Goal: Task Accomplishment & Management: Complete application form

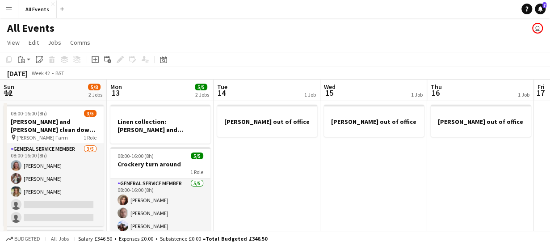
scroll to position [0, 260]
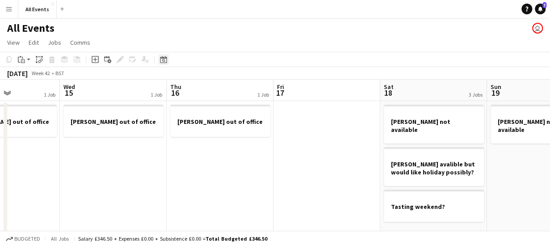
click at [165, 59] on icon "Date picker" at bounding box center [163, 59] width 7 height 7
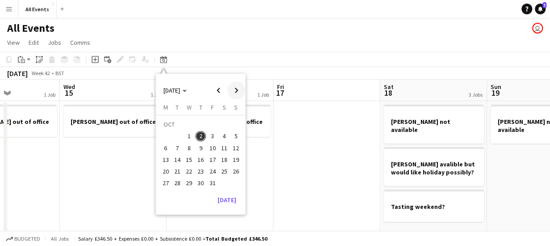
click at [238, 90] on span "Next month" at bounding box center [236, 90] width 18 height 18
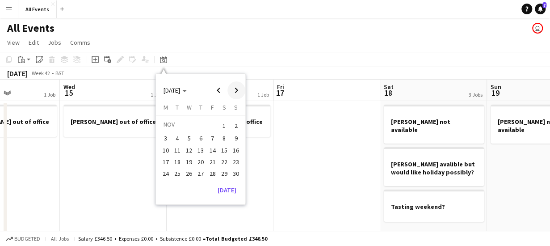
click at [238, 90] on span "Next month" at bounding box center [236, 90] width 18 height 18
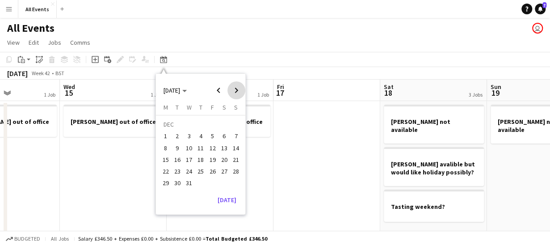
click at [238, 90] on span "Next month" at bounding box center [236, 90] width 18 height 18
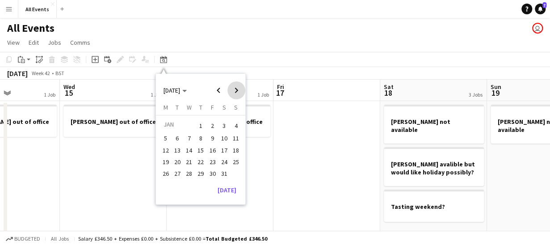
click at [238, 90] on span "Next month" at bounding box center [236, 90] width 18 height 18
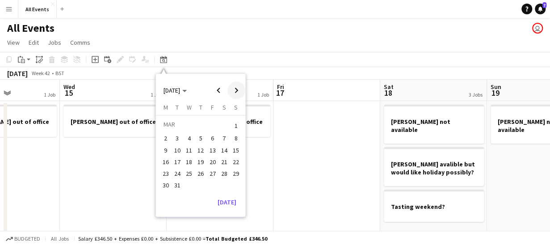
click at [238, 90] on span "Next month" at bounding box center [236, 90] width 18 height 18
click at [191, 149] on span "8" at bounding box center [189, 147] width 11 height 11
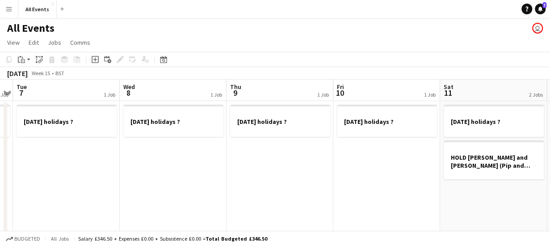
click at [191, 149] on app-date-cell "[DATE] holidays ?" at bounding box center [173, 218] width 107 height 235
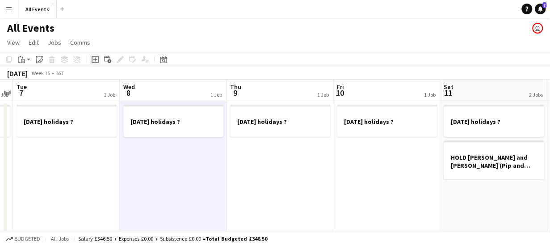
click at [93, 62] on icon "Add job" at bounding box center [95, 59] width 7 height 7
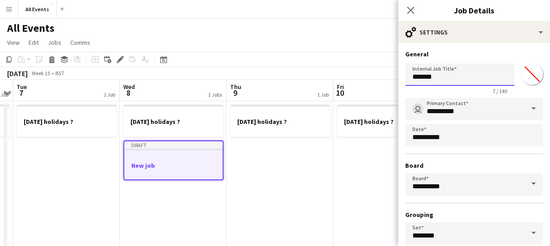
click at [440, 79] on input "*******" at bounding box center [459, 74] width 109 height 22
type input "*"
paste input "**********"
type input "**********"
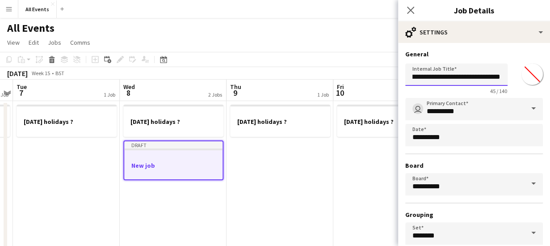
scroll to position [0, 0]
click at [489, 75] on input "**********" at bounding box center [456, 74] width 102 height 22
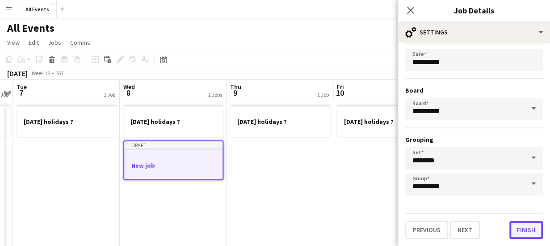
click at [523, 235] on button "Finish" at bounding box center [525, 230] width 33 height 18
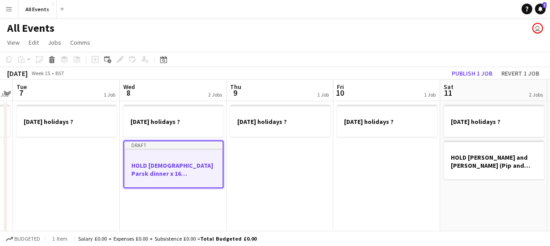
click at [189, 214] on app-date-cell "[DATE] holidays ? Draft HOLD [PERSON_NAME] Parsk dinner x 16 [GEOGRAPHIC_DATA]" at bounding box center [173, 218] width 107 height 235
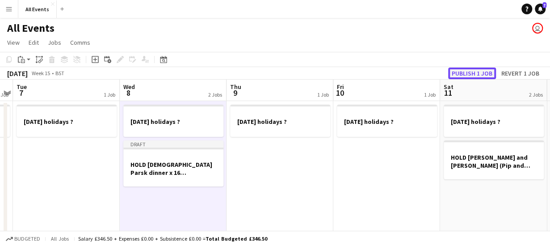
click at [461, 74] on button "Publish 1 job" at bounding box center [472, 73] width 48 height 12
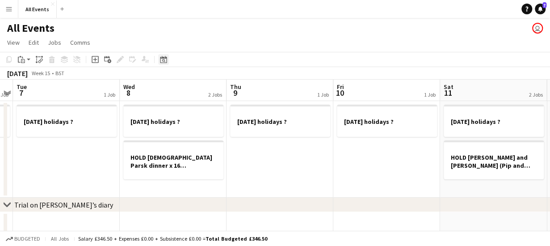
click at [163, 59] on icon "Date picker" at bounding box center [163, 59] width 7 height 7
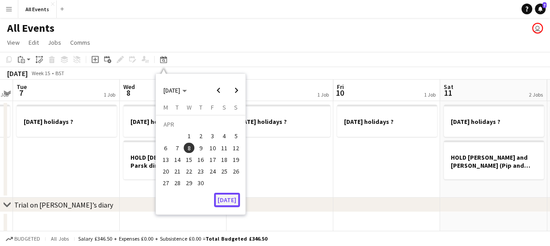
click at [229, 201] on button "[DATE]" at bounding box center [227, 199] width 26 height 14
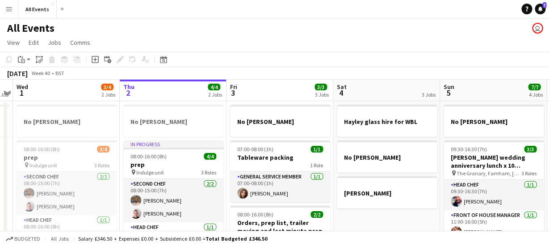
click at [251, 89] on app-board-header-date "Fri 3 3/3 3 Jobs" at bounding box center [279, 89] width 107 height 21
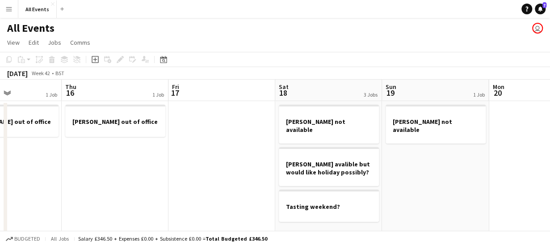
scroll to position [0, 367]
click at [251, 89] on app-board-header-date "Fri 17" at bounding box center [220, 89] width 107 height 21
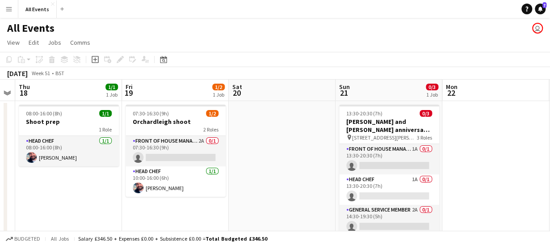
scroll to position [0, 306]
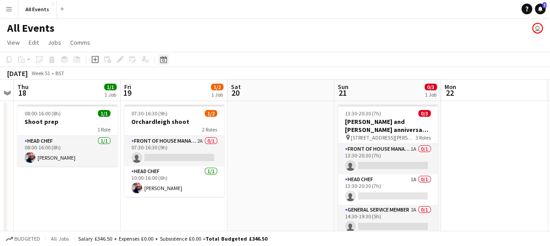
click at [163, 61] on icon "Date picker" at bounding box center [163, 59] width 7 height 7
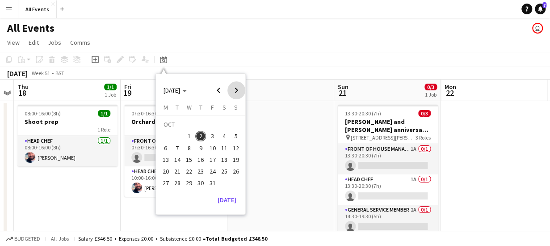
click at [236, 88] on span "Next month" at bounding box center [236, 90] width 18 height 18
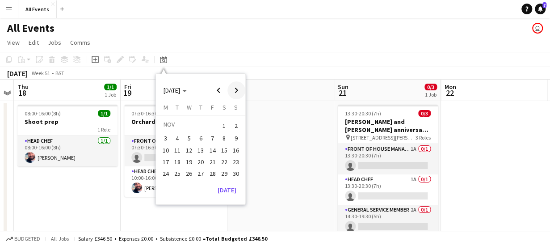
click at [236, 88] on span "Next month" at bounding box center [236, 90] width 18 height 18
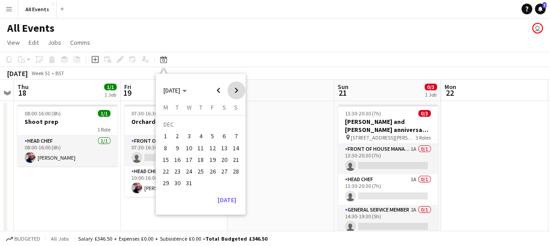
click at [236, 88] on span "Next month" at bounding box center [236, 90] width 18 height 18
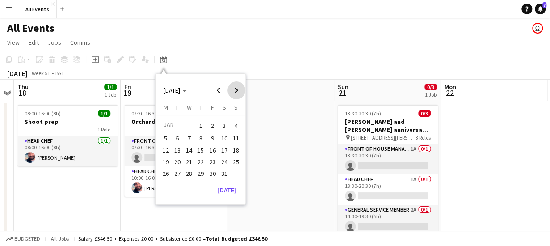
click at [236, 88] on span "Next month" at bounding box center [236, 90] width 18 height 18
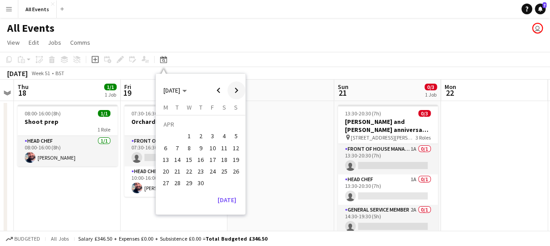
click at [236, 88] on span "Next month" at bounding box center [236, 90] width 18 height 18
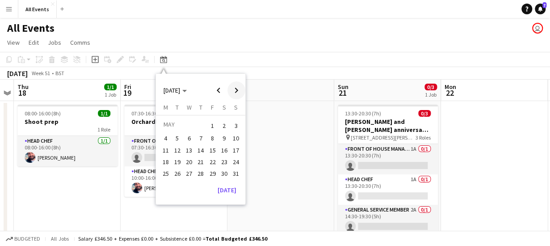
click at [236, 88] on span "Next month" at bounding box center [236, 90] width 18 height 18
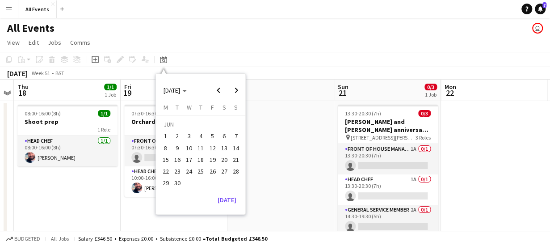
click at [221, 135] on span "6" at bounding box center [224, 136] width 11 height 11
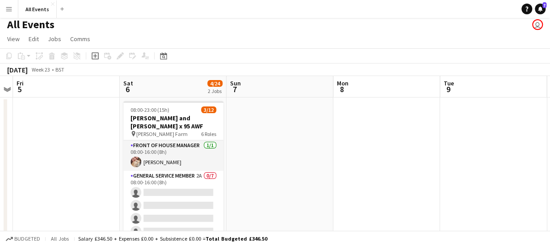
scroll to position [2, 0]
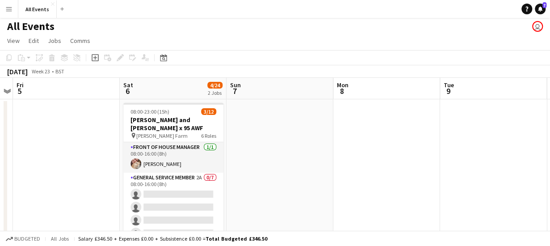
click at [175, 83] on app-board-header-date "Sat 6 4/24 2 Jobs" at bounding box center [173, 88] width 107 height 21
click at [251, 92] on app-board-header-date "Sun 7" at bounding box center [279, 88] width 107 height 21
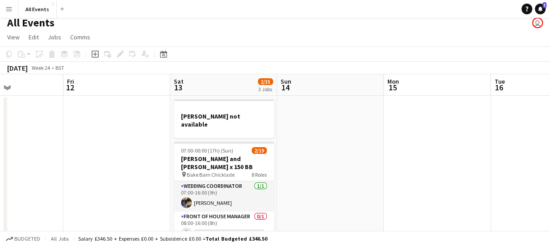
scroll to position [0, 0]
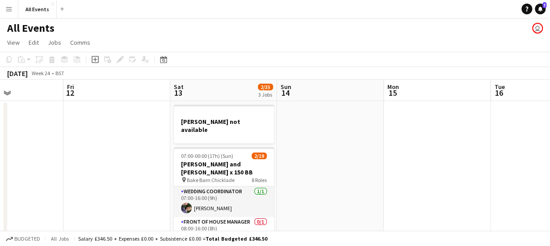
click at [307, 88] on app-board-header-date "Sun 14" at bounding box center [330, 89] width 107 height 21
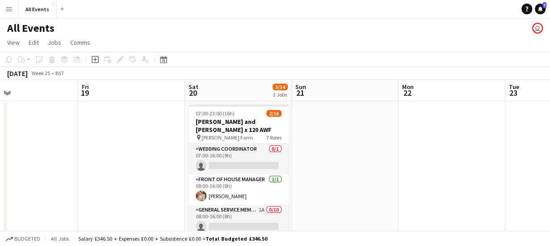
click at [215, 89] on app-board-header-date "Sat 20 3/34 2 Jobs" at bounding box center [238, 89] width 107 height 21
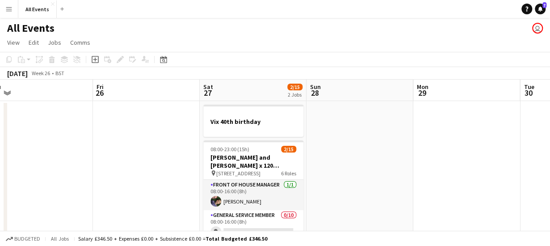
click at [344, 95] on app-board-header-date "Sun 28" at bounding box center [359, 89] width 107 height 21
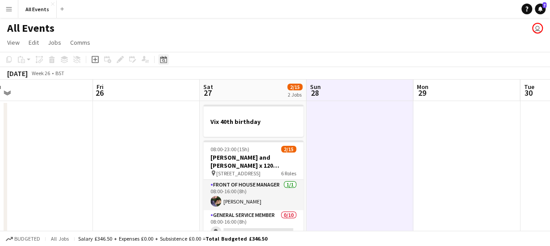
click at [163, 58] on icon at bounding box center [163, 59] width 7 height 7
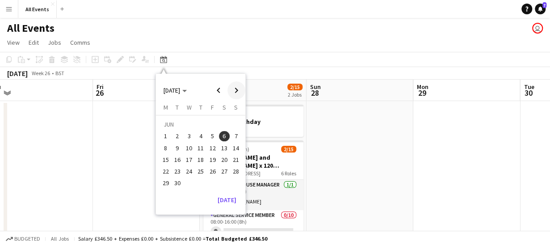
click at [237, 89] on span "Next month" at bounding box center [236, 90] width 18 height 18
click at [224, 133] on span "5" at bounding box center [224, 136] width 11 height 11
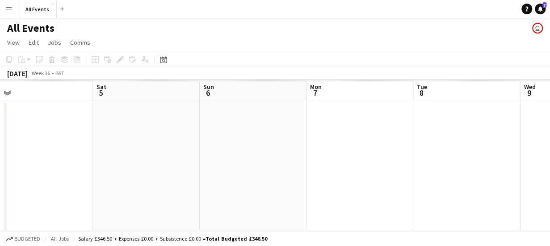
scroll to position [0, 307]
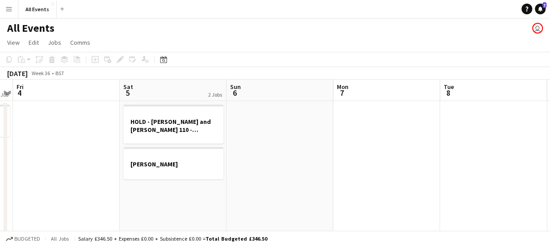
click at [173, 93] on app-board-header-date "Sat 5 2 Jobs" at bounding box center [173, 89] width 107 height 21
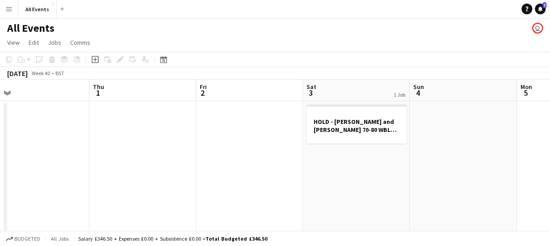
scroll to position [0, 390]
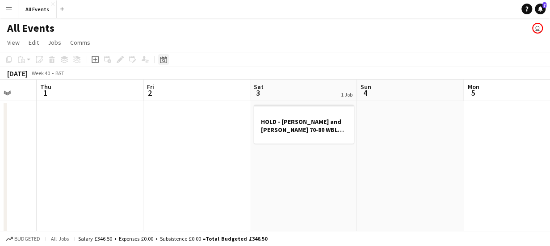
click at [163, 60] on icon "Date picker" at bounding box center [163, 59] width 7 height 7
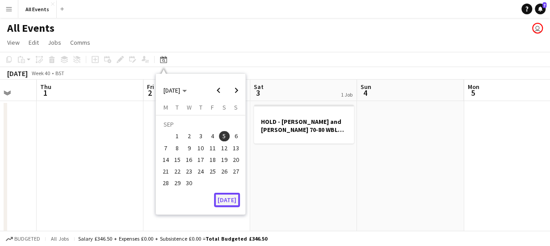
click at [226, 203] on button "[DATE]" at bounding box center [227, 199] width 26 height 14
